Goal: Task Accomplishment & Management: Use online tool/utility

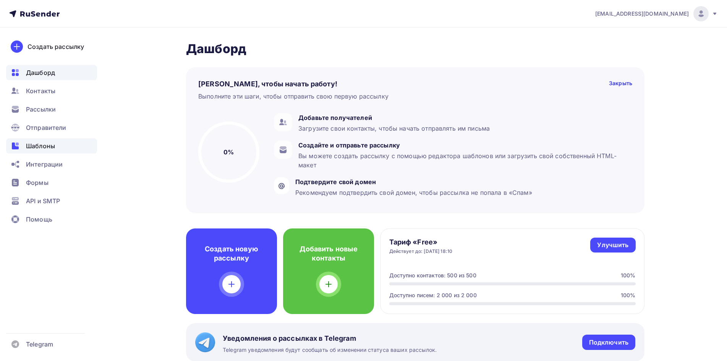
click at [42, 143] on span "Шаблоны" at bounding box center [40, 145] width 29 height 9
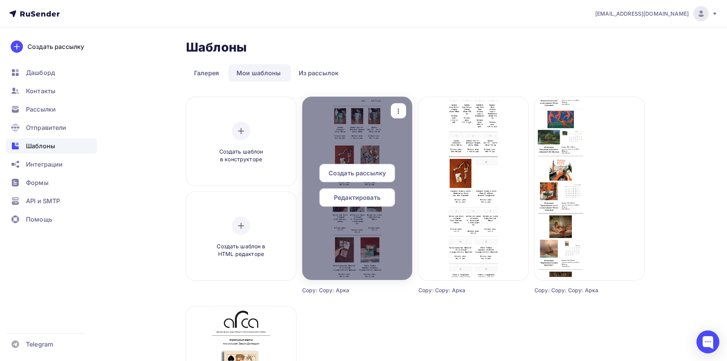
click at [358, 195] on span "Редактировать" at bounding box center [357, 197] width 47 height 9
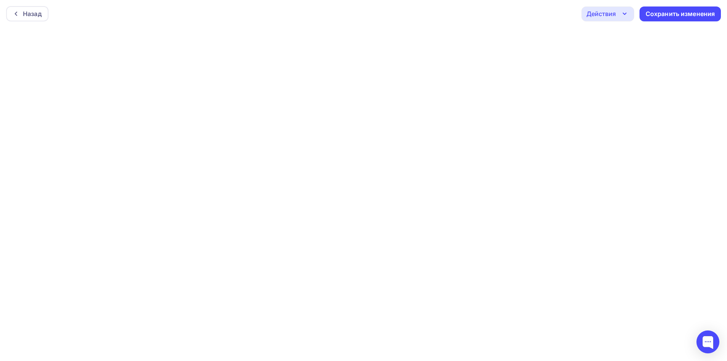
scroll to position [2, 0]
click at [662, 13] on div "Сохранить изменения" at bounding box center [681, 12] width 70 height 9
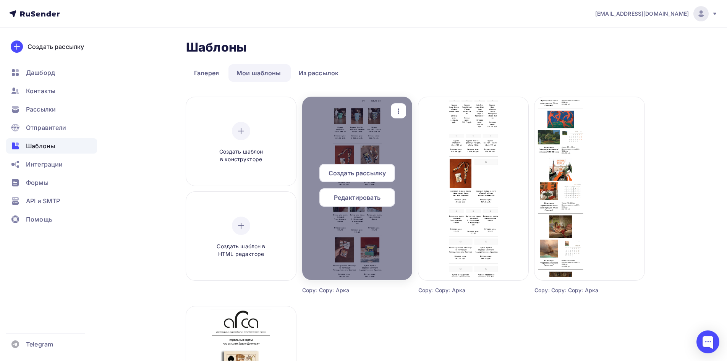
click at [356, 169] on span "Создать рассылку" at bounding box center [357, 173] width 57 height 9
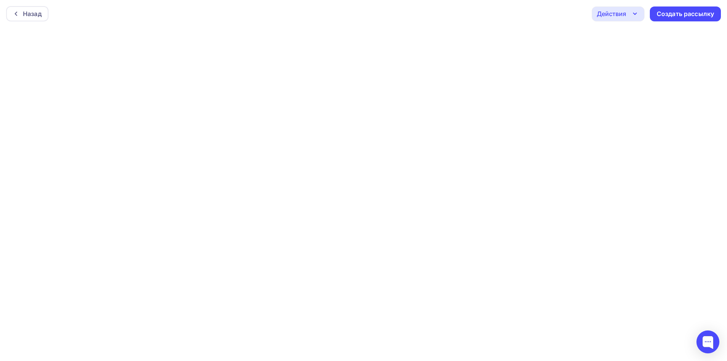
drag, startPoint x: 21, startPoint y: 15, endPoint x: 20, endPoint y: 29, distance: 14.2
click at [10, 90] on div "Назад Действия Отправить тестовое письмо Предпросмотр Сохранить в Мои шаблоны В…" at bounding box center [363, 180] width 727 height 361
click at [7, 15] on div "Назад" at bounding box center [27, 13] width 42 height 15
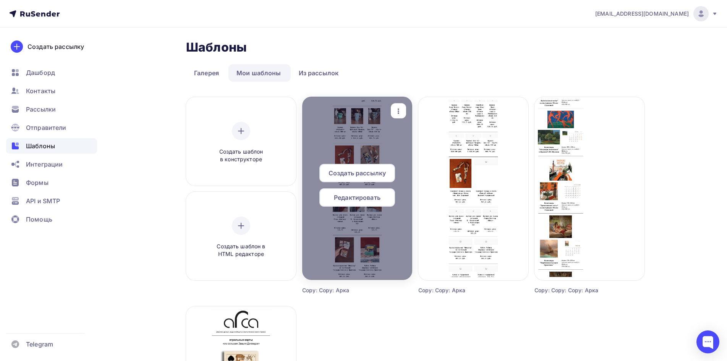
click at [374, 199] on span "Редактировать" at bounding box center [357, 197] width 47 height 9
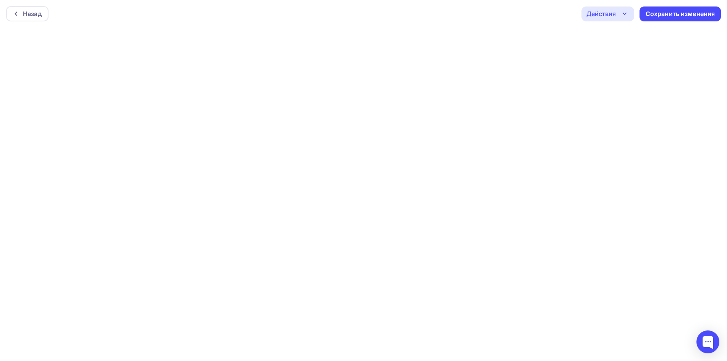
click at [617, 19] on div "Действия" at bounding box center [608, 13] width 53 height 15
click at [634, 39] on div "Отправить тестовое письмо" at bounding box center [649, 36] width 88 height 9
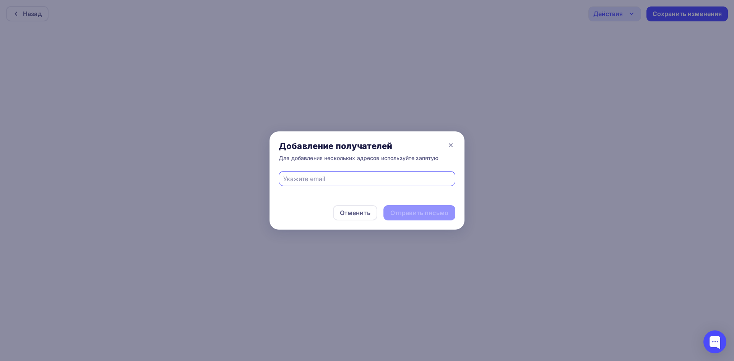
paste input "[EMAIL_ADDRESS][DOMAIN_NAME]"
type input "[EMAIL_ADDRESS][DOMAIN_NAME]"
click at [422, 215] on div "Отправить письмо" at bounding box center [419, 213] width 58 height 9
